Goal: Task Accomplishment & Management: Manage account settings

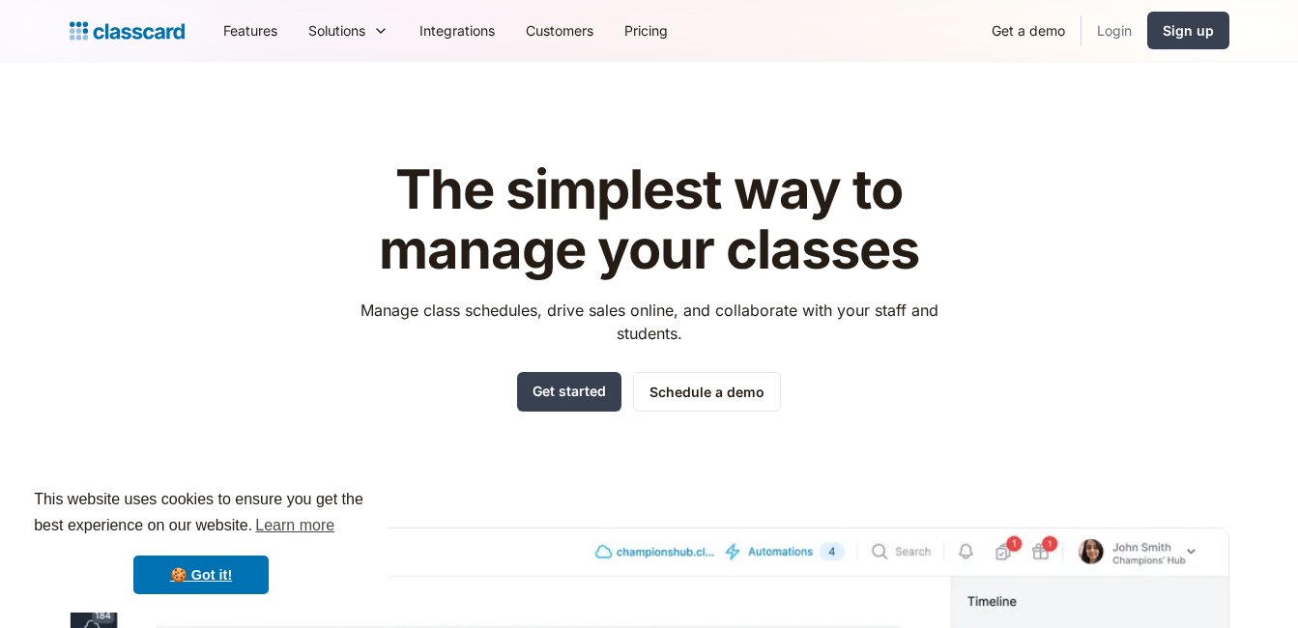
click at [1102, 36] on link "Login" at bounding box center [1114, 30] width 66 height 43
